Goal: Task Accomplishment & Management: Complete application form

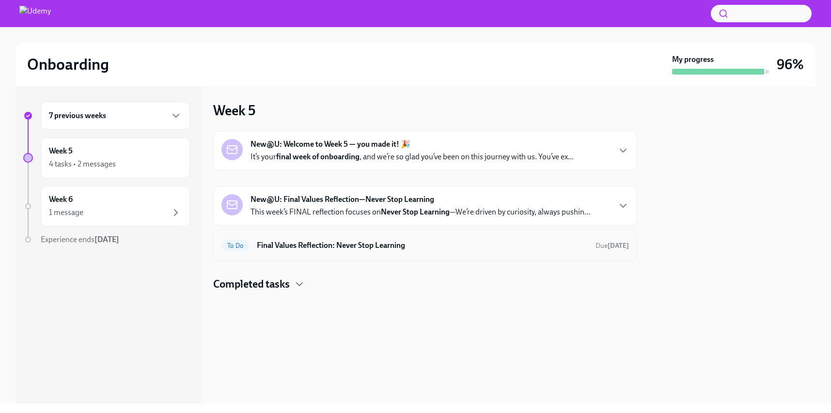
click at [380, 249] on h6 "Final Values Reflection: Never Stop Learning" at bounding box center [422, 245] width 331 height 11
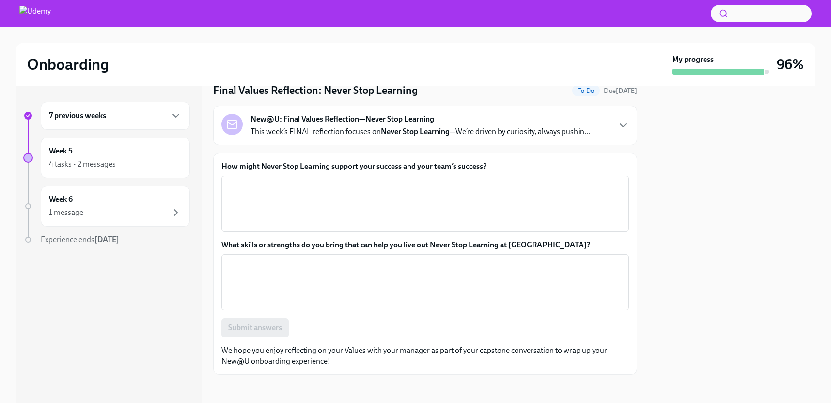
scroll to position [40, 0]
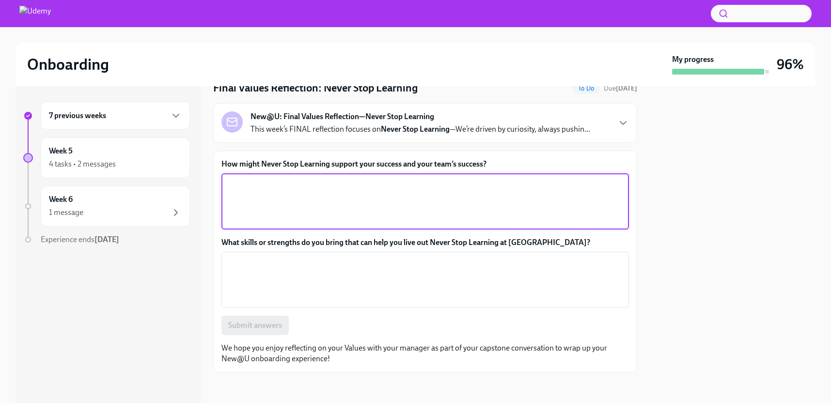
click at [358, 191] on textarea "How might Never Stop Learning support your success and your team’s success?" at bounding box center [425, 201] width 396 height 47
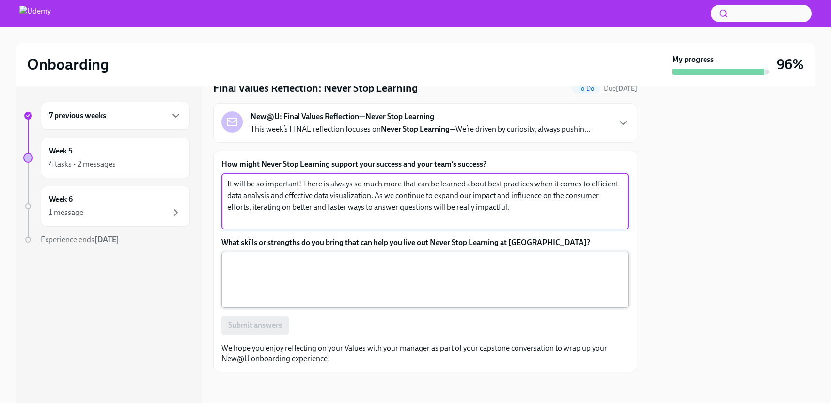
type textarea "It will be so important! There is always so much more that can be learned about…"
click at [379, 286] on textarea "What skills or strengths do you bring that can help you live out Never Stop Lea…" at bounding box center [425, 280] width 396 height 47
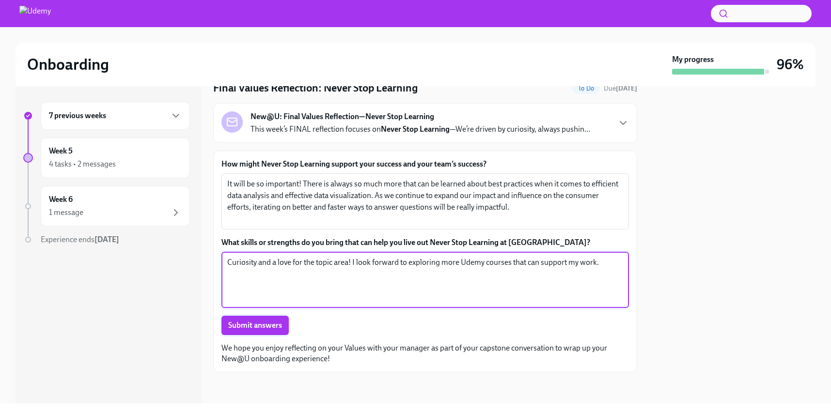
type textarea "Curiosity and a love for the topic area! I look forward to exploring more Udemy…"
click at [257, 327] on span "Submit answers" at bounding box center [255, 326] width 54 height 10
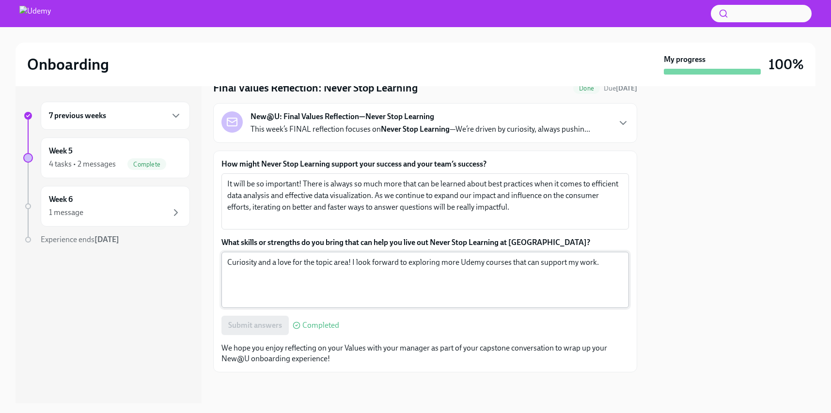
click at [358, 267] on textarea "Curiosity and a love for the topic area! I look forward to exploring more Udemy…" at bounding box center [425, 280] width 396 height 47
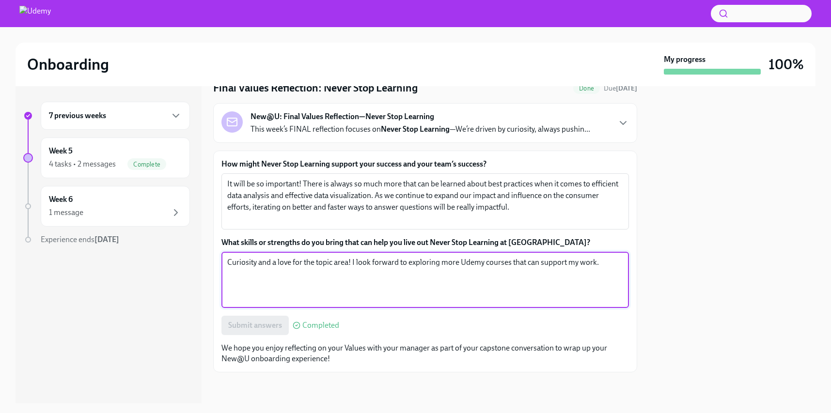
click at [91, 245] on div "7 previous weeks Week 5 4 tasks • 2 messages Complete Week 6 1 message Experien…" at bounding box center [106, 193] width 167 height 182
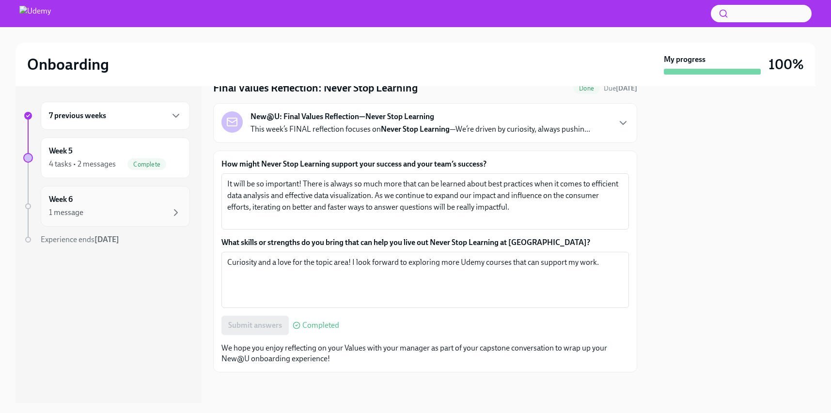
click at [138, 212] on div "1 message" at bounding box center [115, 213] width 133 height 12
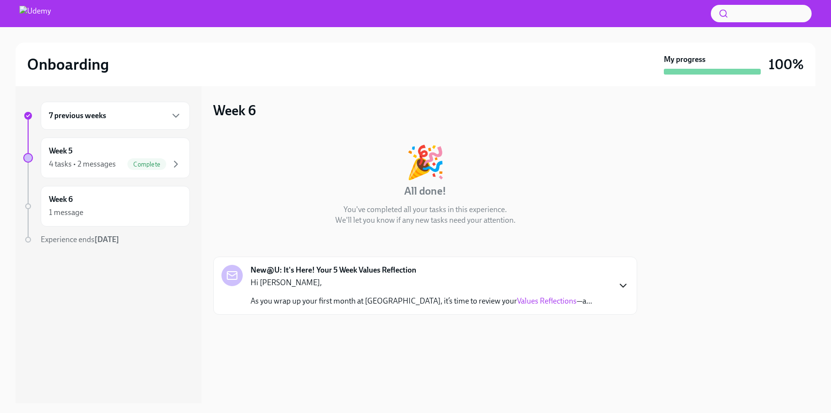
click at [622, 286] on icon "button" at bounding box center [623, 285] width 6 height 3
